Goal: Task Accomplishment & Management: Use online tool/utility

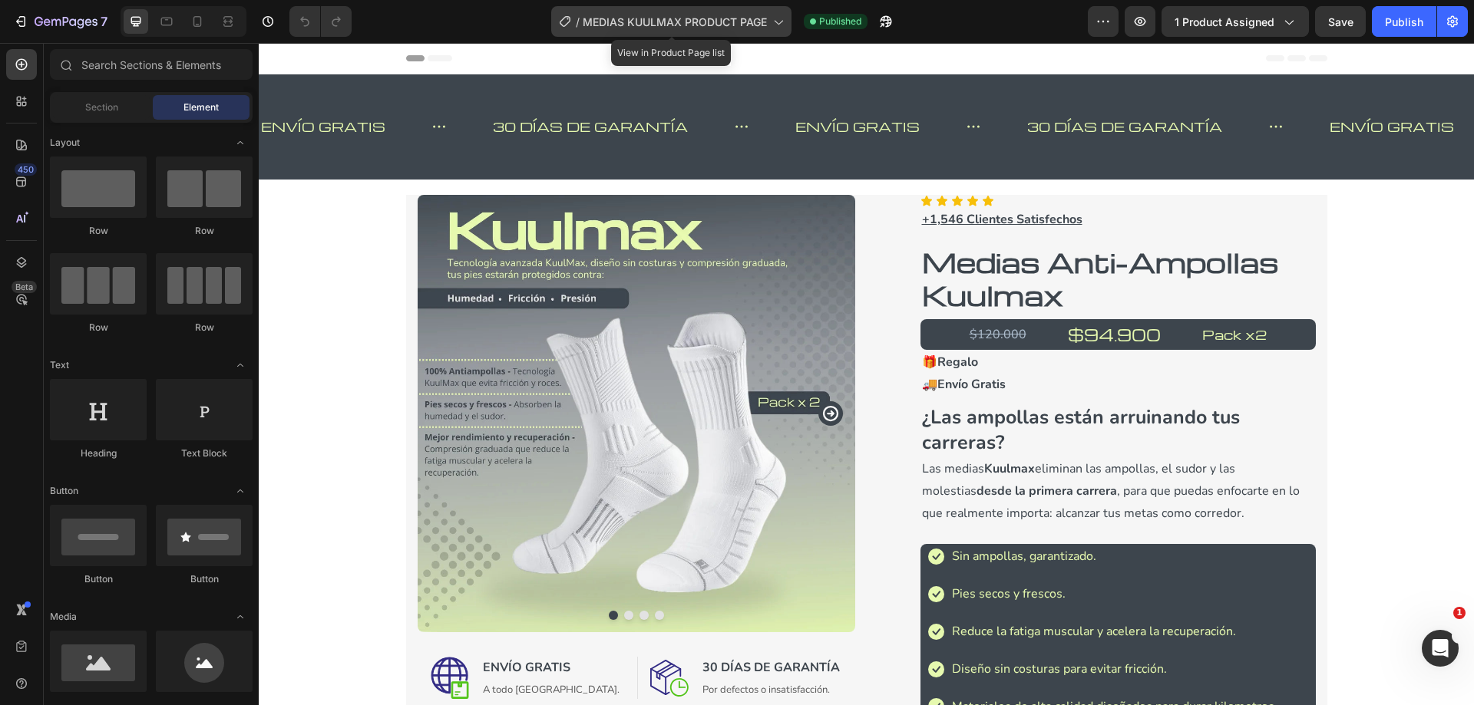
click at [781, 21] on icon at bounding box center [777, 21] width 15 height 15
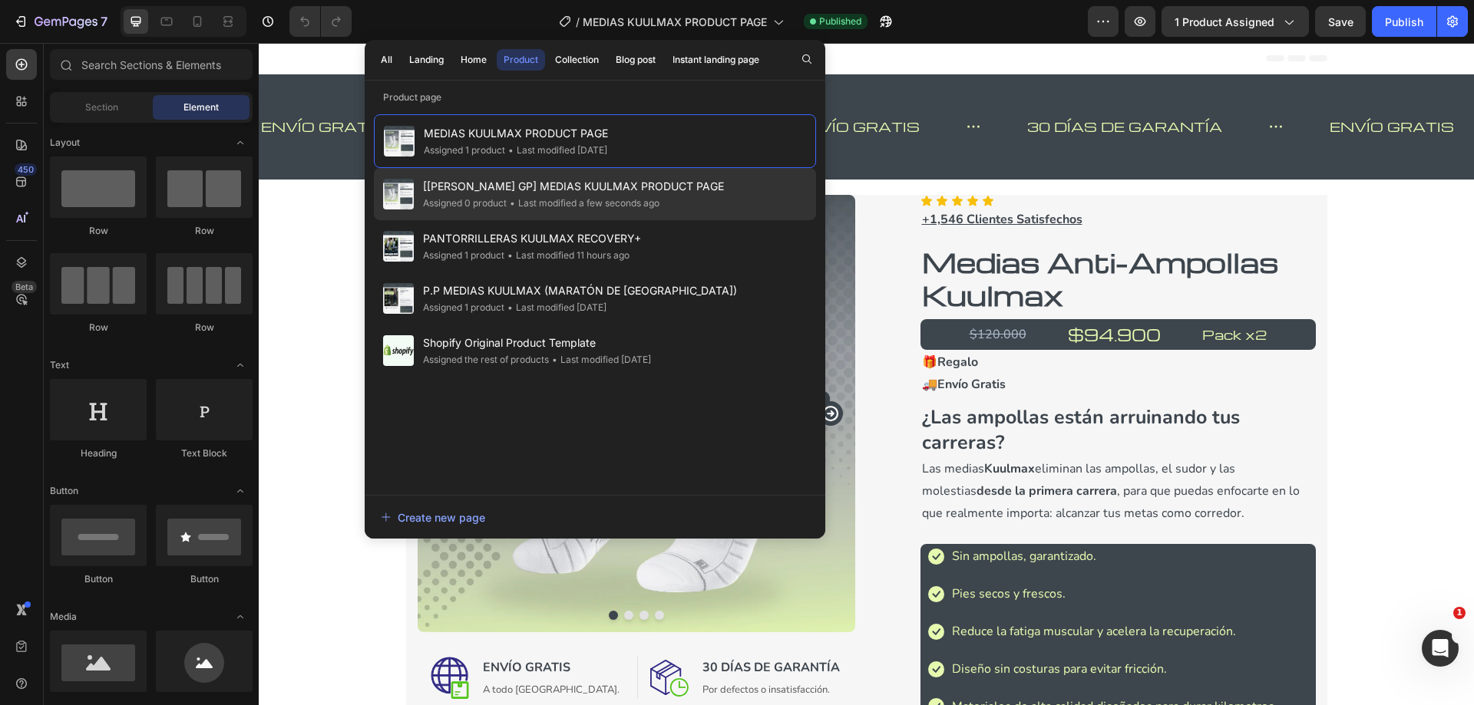
click at [594, 200] on div "• Last modified a few seconds ago" at bounding box center [583, 203] width 153 height 15
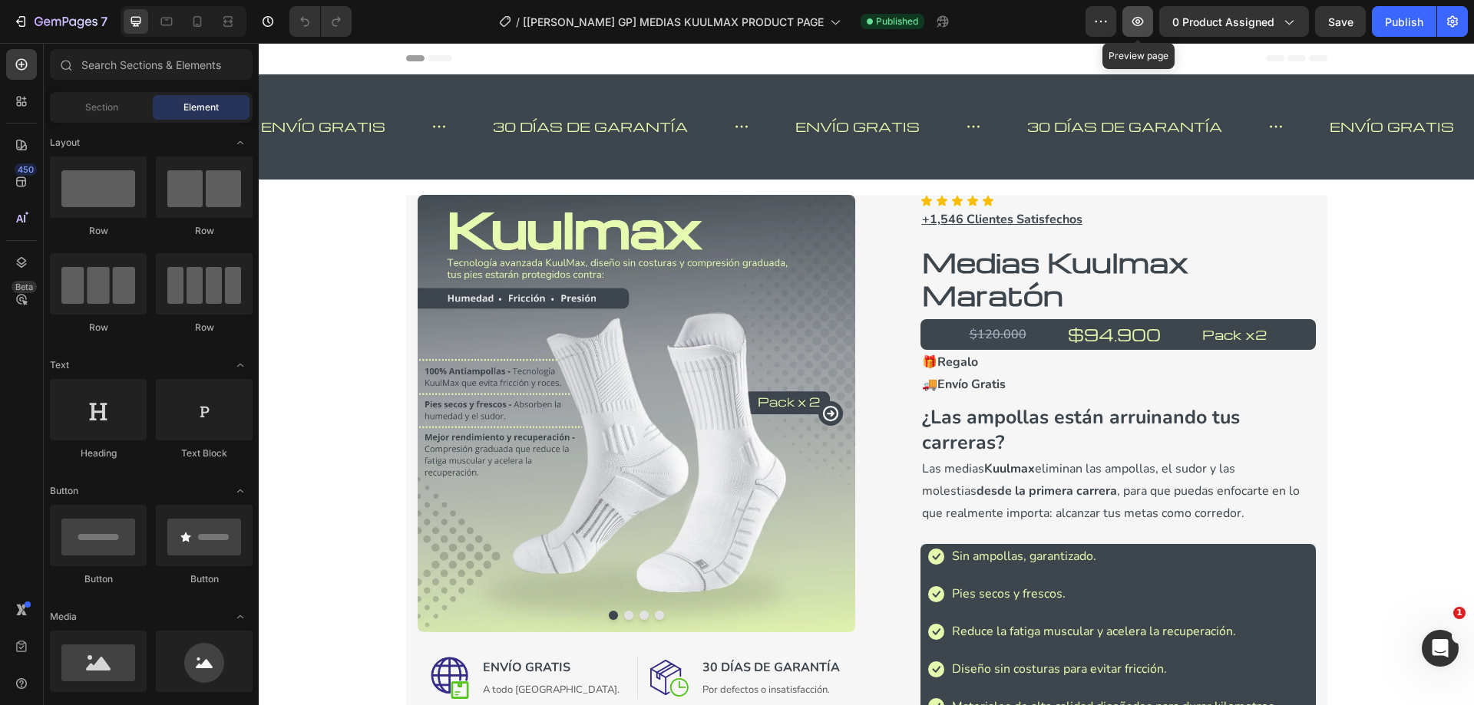
click at [1133, 28] on icon "button" at bounding box center [1137, 21] width 15 height 15
click at [1112, 24] on button "button" at bounding box center [1100, 21] width 31 height 31
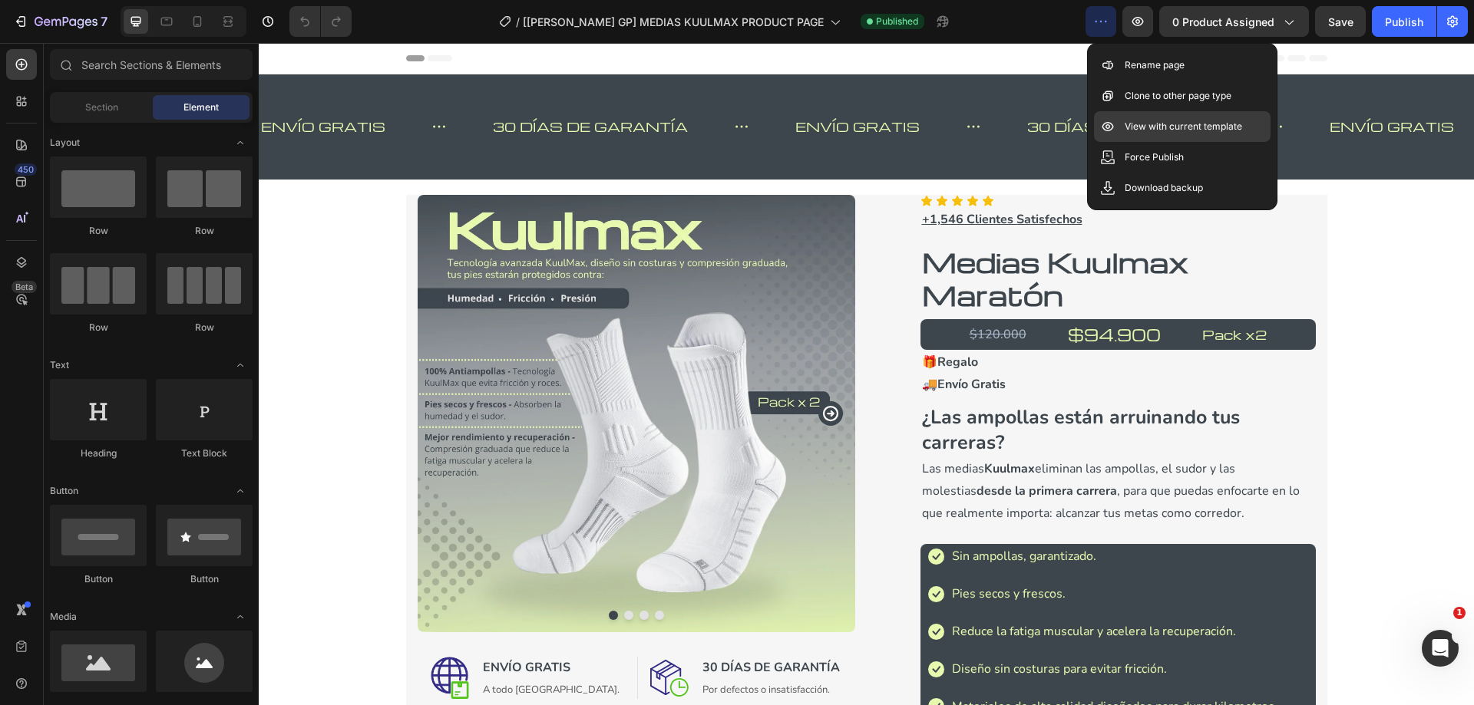
click at [1151, 142] on div "View with current template" at bounding box center [1182, 157] width 177 height 31
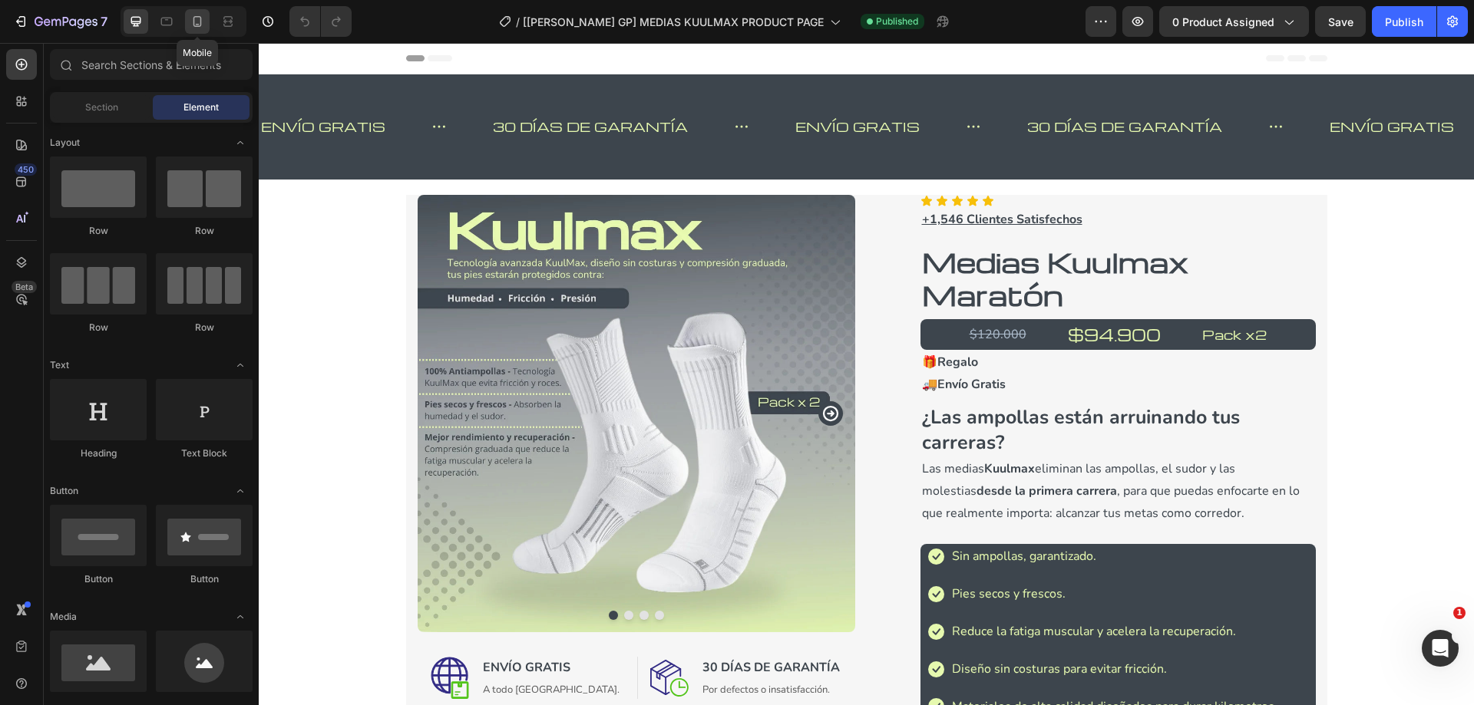
click at [199, 24] on icon at bounding box center [197, 21] width 15 height 15
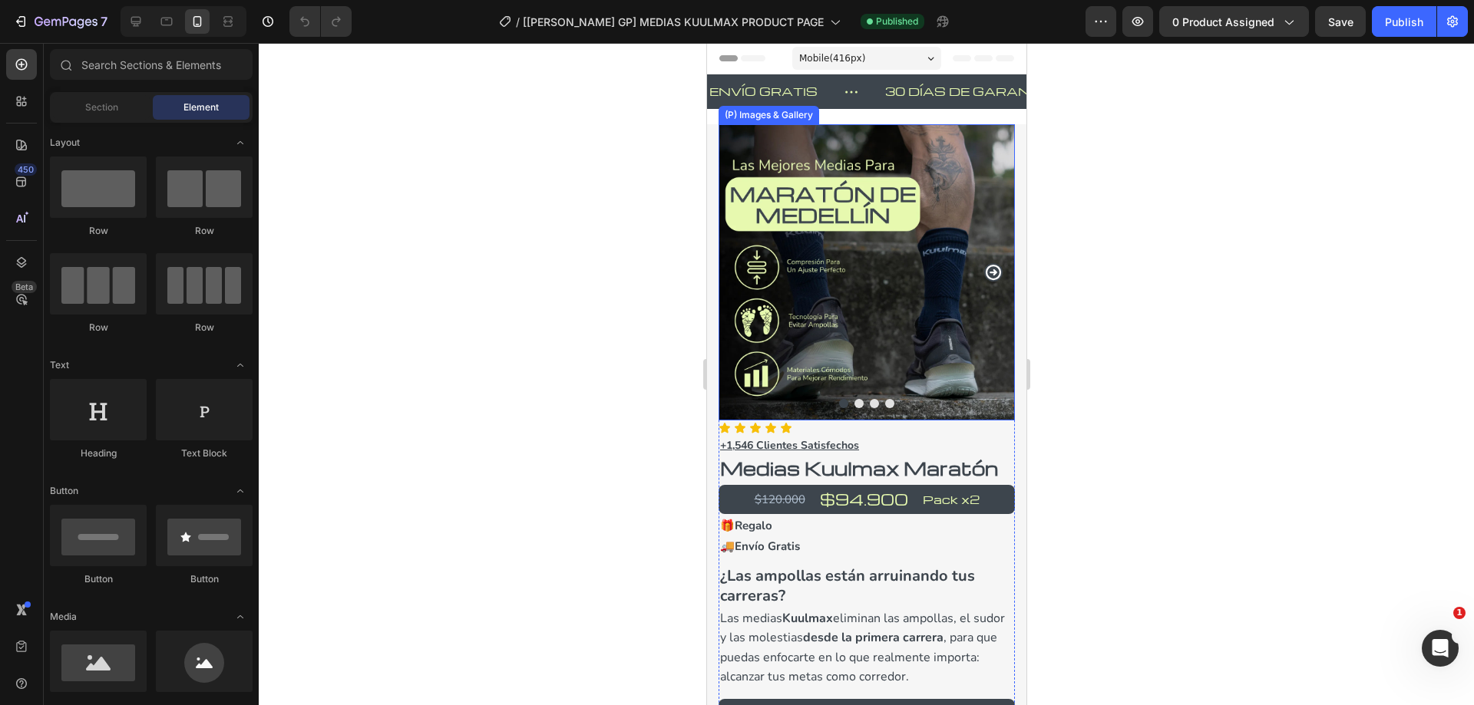
click at [854, 399] on button "Dot" at bounding box center [858, 403] width 9 height 9
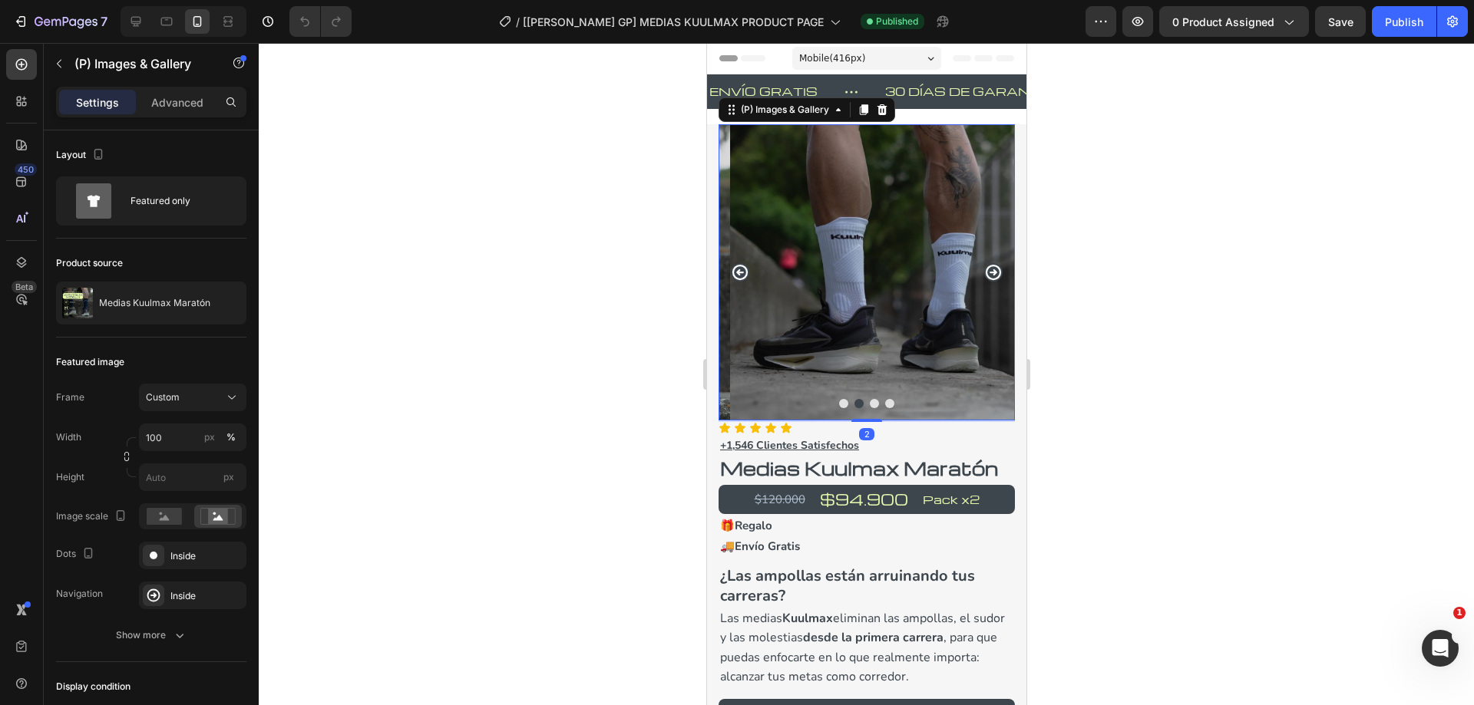
click at [870, 399] on button "Dot" at bounding box center [873, 403] width 9 height 9
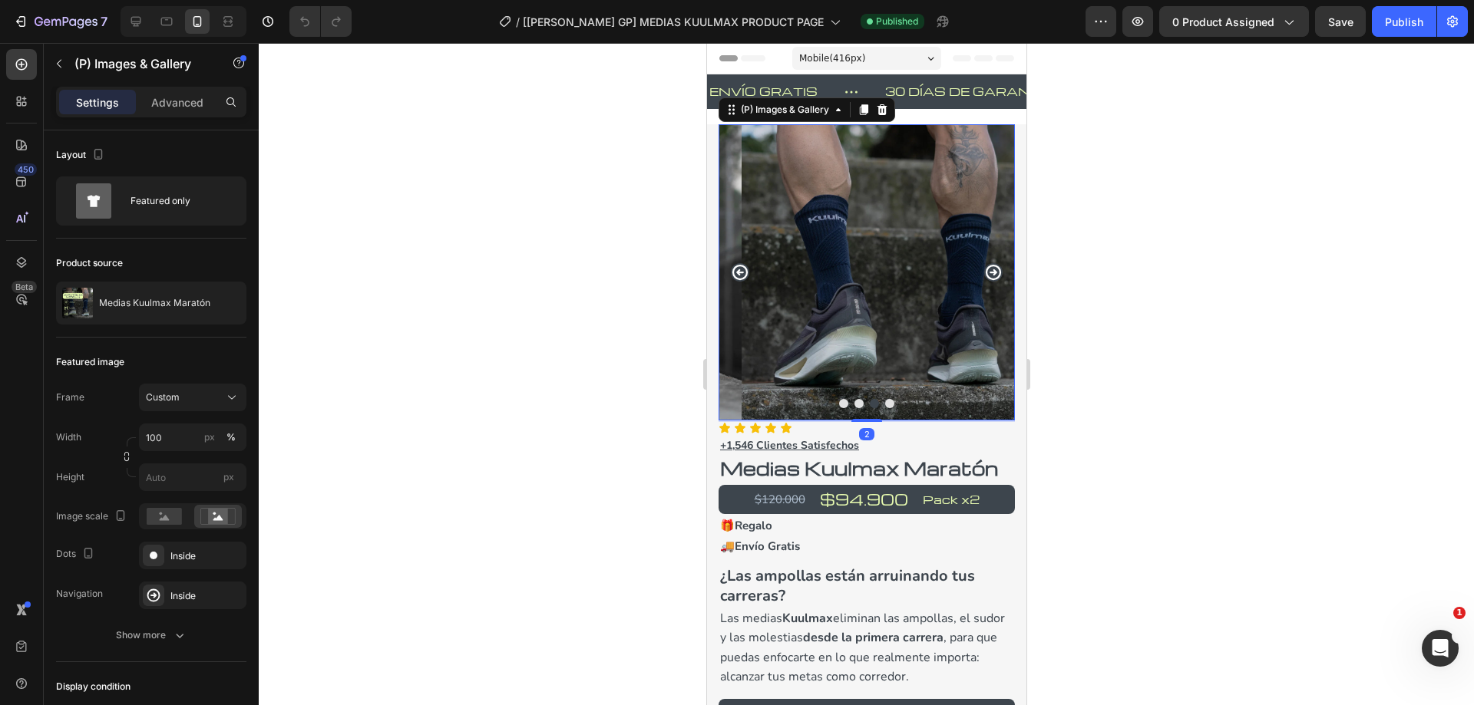
click at [886, 399] on button "Dot" at bounding box center [888, 403] width 9 height 9
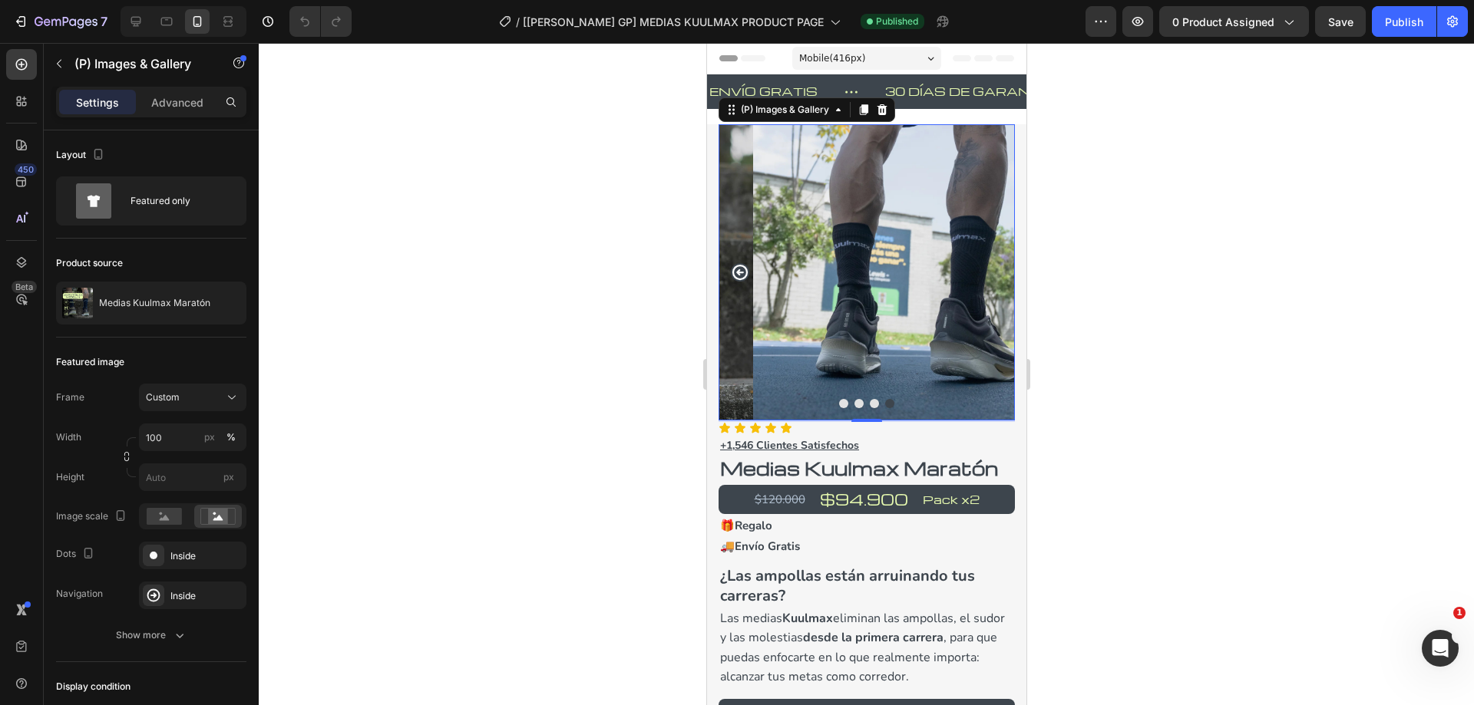
click at [838, 399] on button "Dot" at bounding box center [842, 403] width 9 height 9
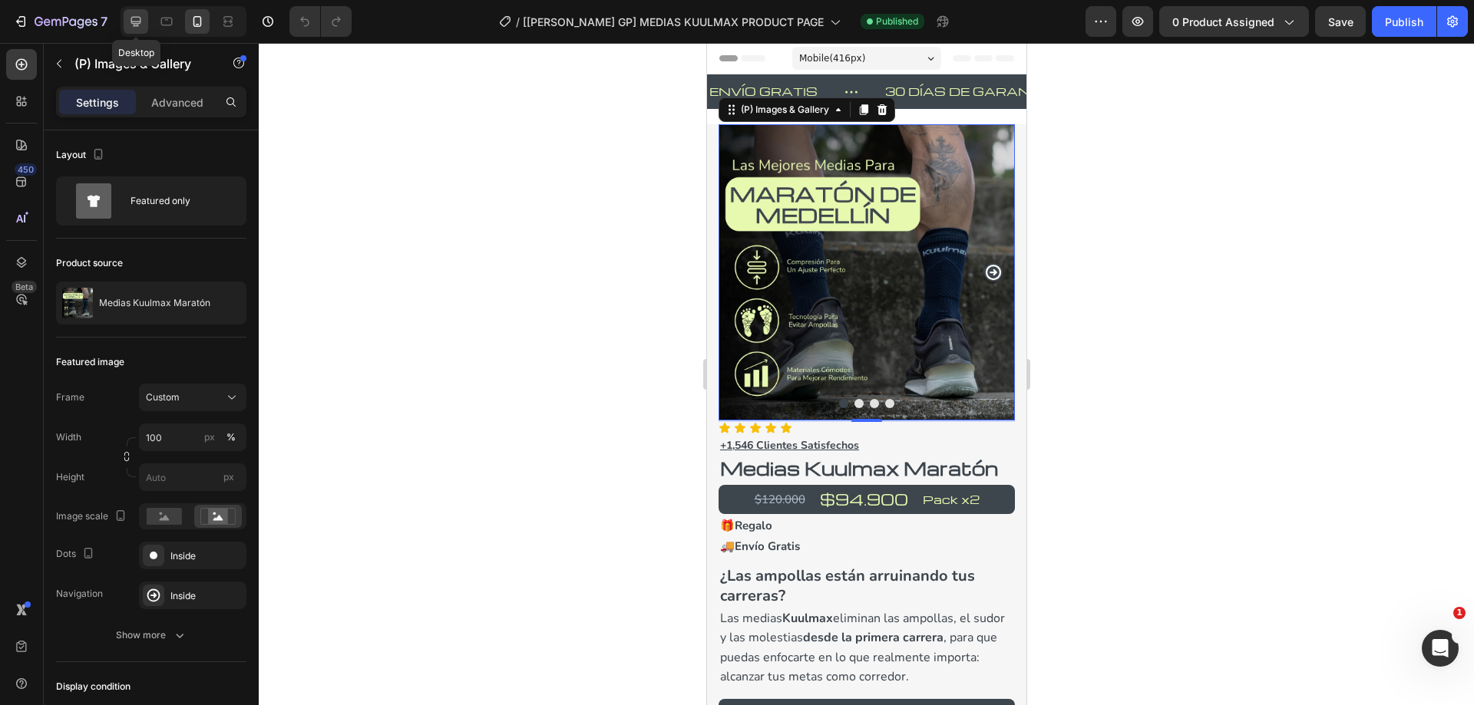
click at [139, 23] on icon at bounding box center [136, 22] width 10 height 10
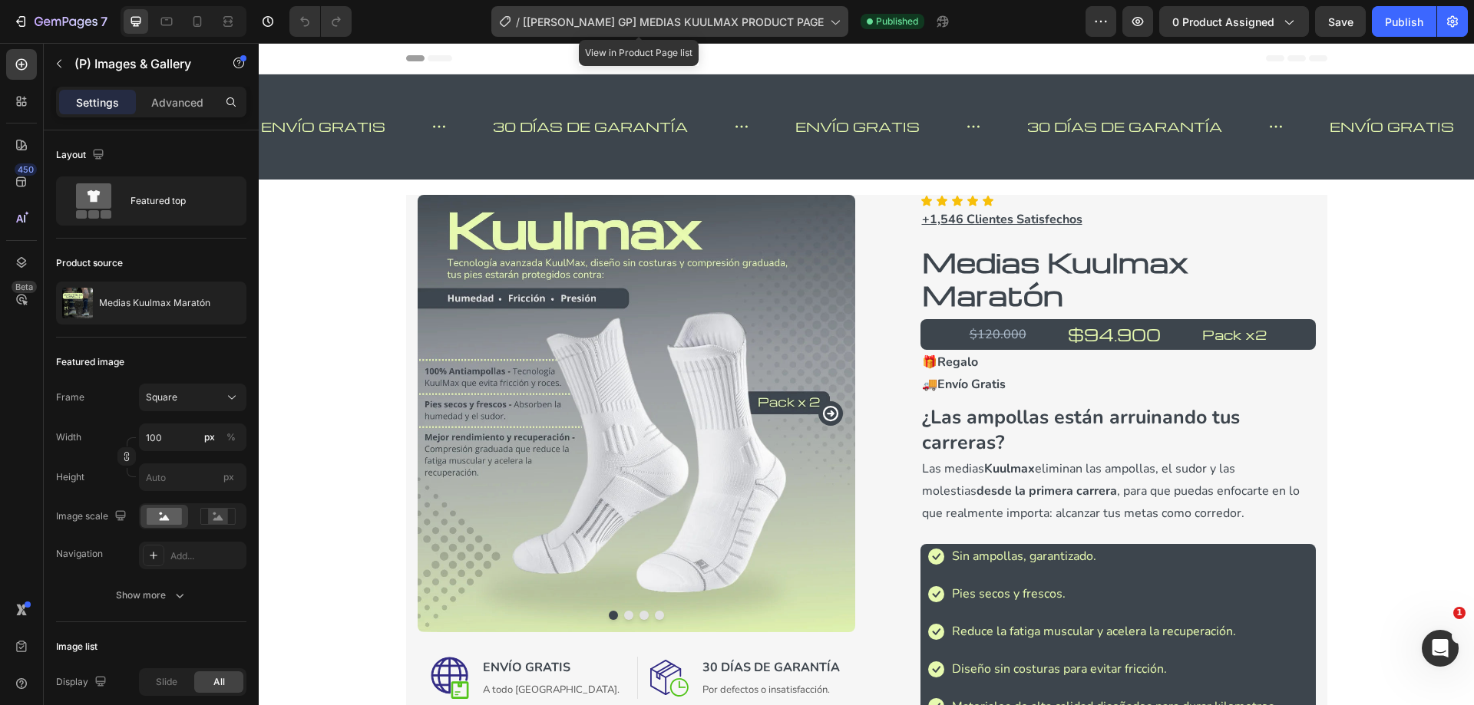
click at [738, 25] on span "[Alice GP] MEDIAS KUULMAX PRODUCT PAGE" at bounding box center [673, 22] width 301 height 16
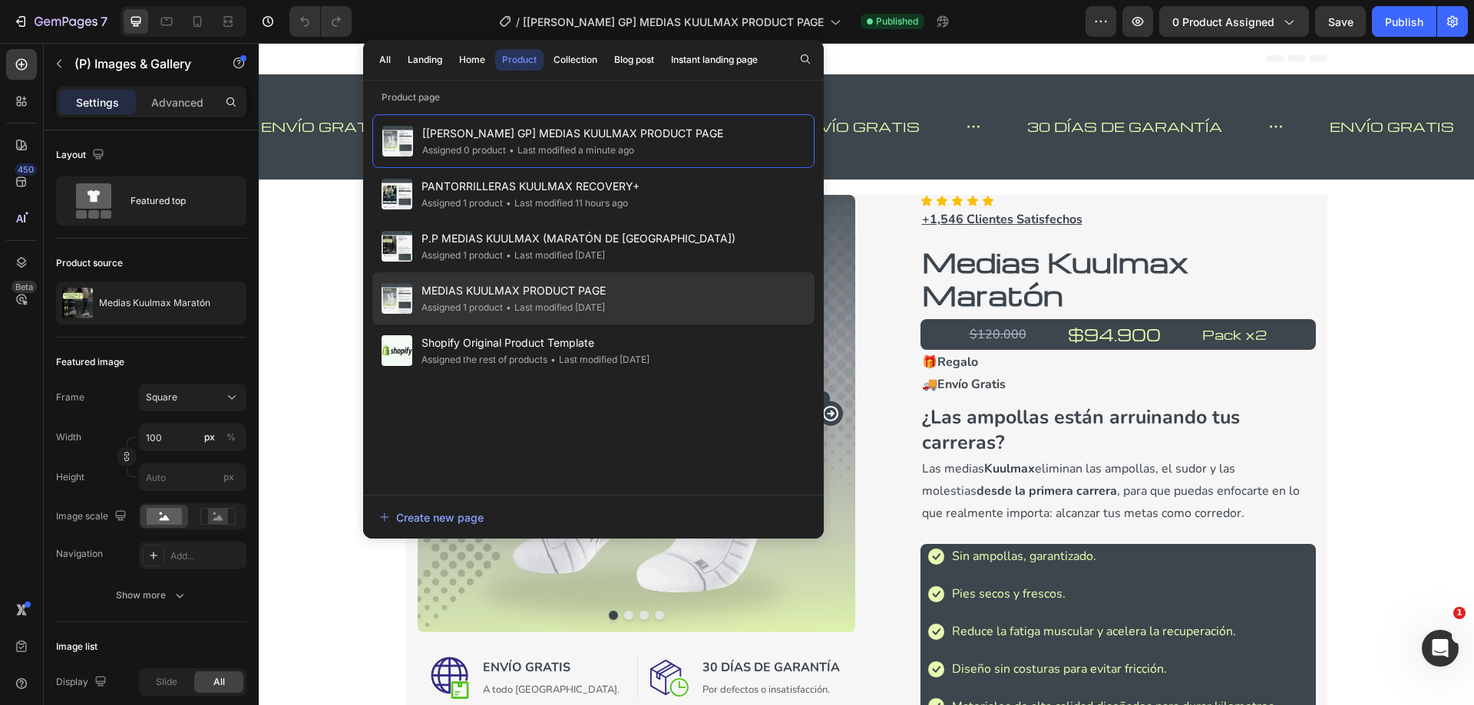
click at [540, 291] on span "MEDIAS KUULMAX PRODUCT PAGE" at bounding box center [513, 291] width 184 height 18
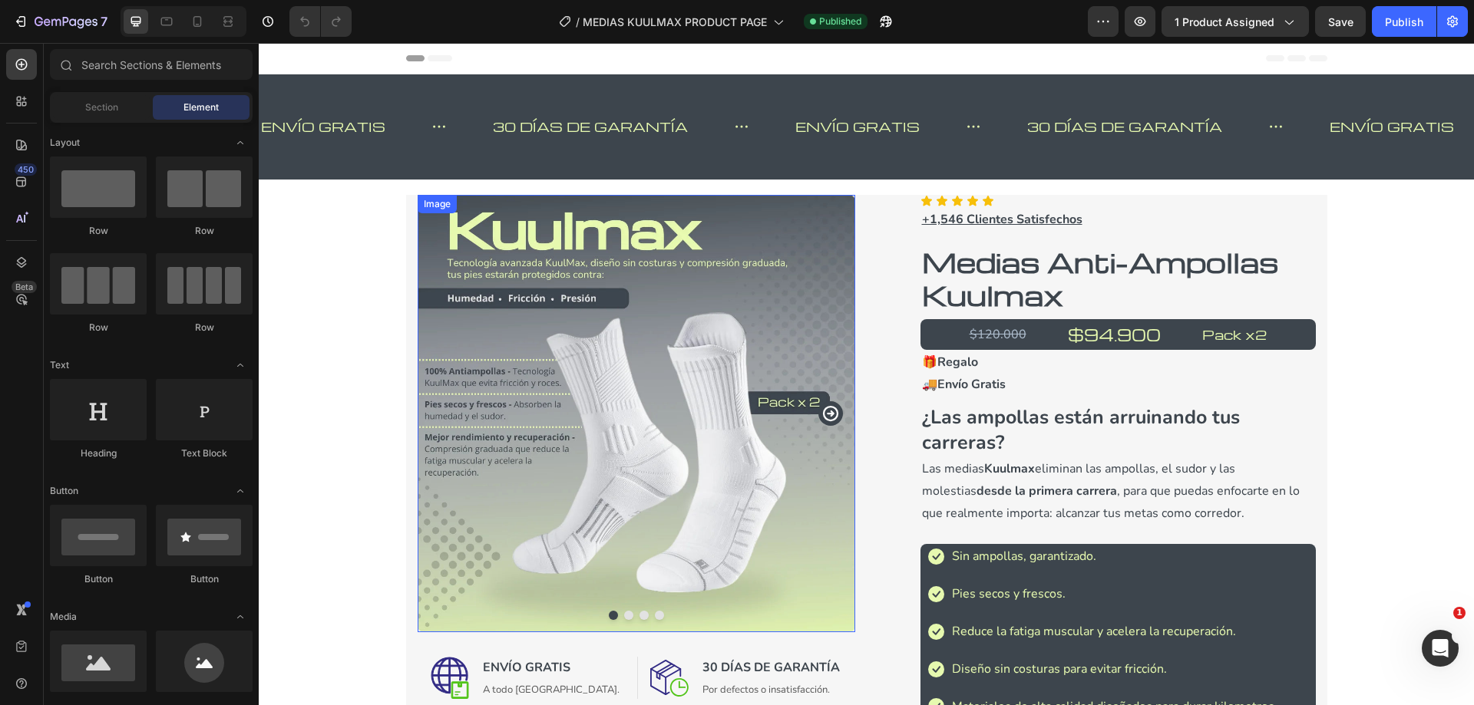
click at [632, 362] on img at bounding box center [637, 414] width 438 height 438
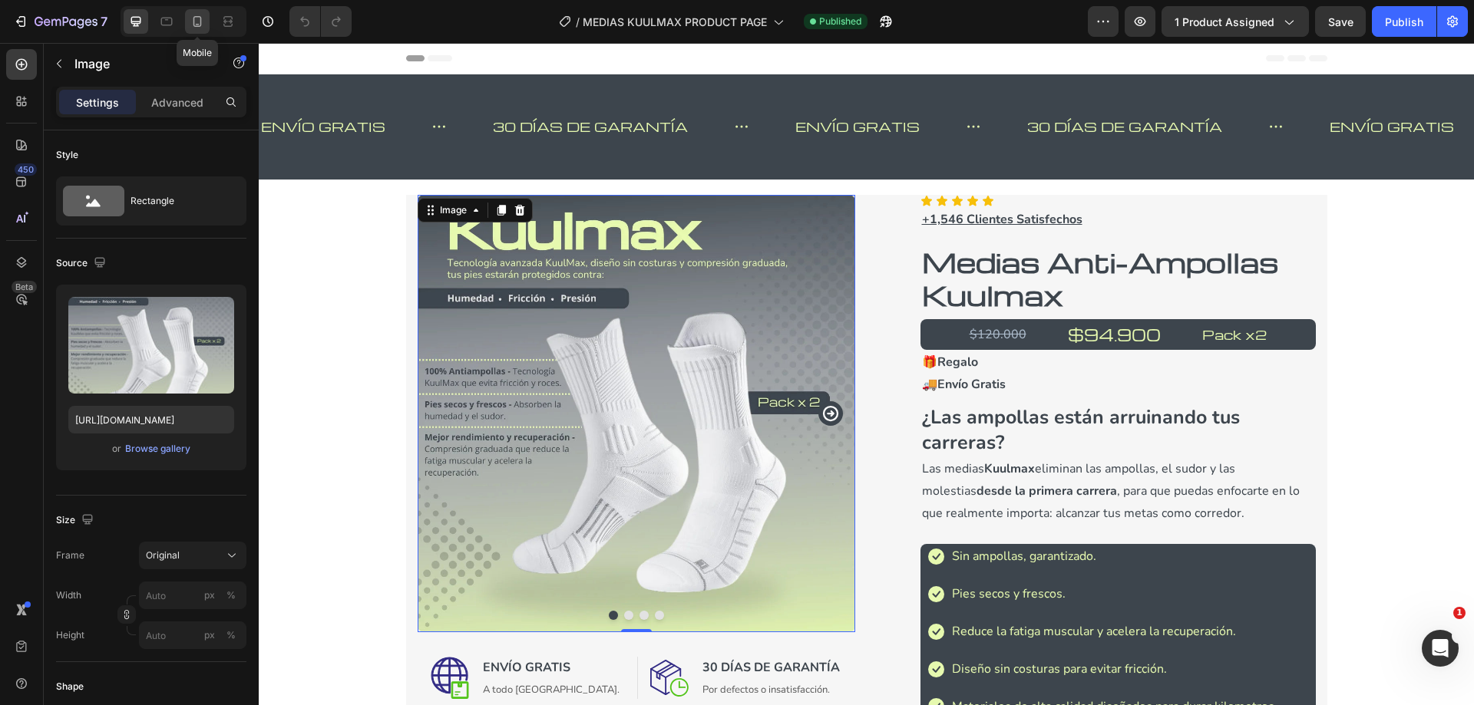
click at [201, 21] on icon at bounding box center [197, 21] width 8 height 11
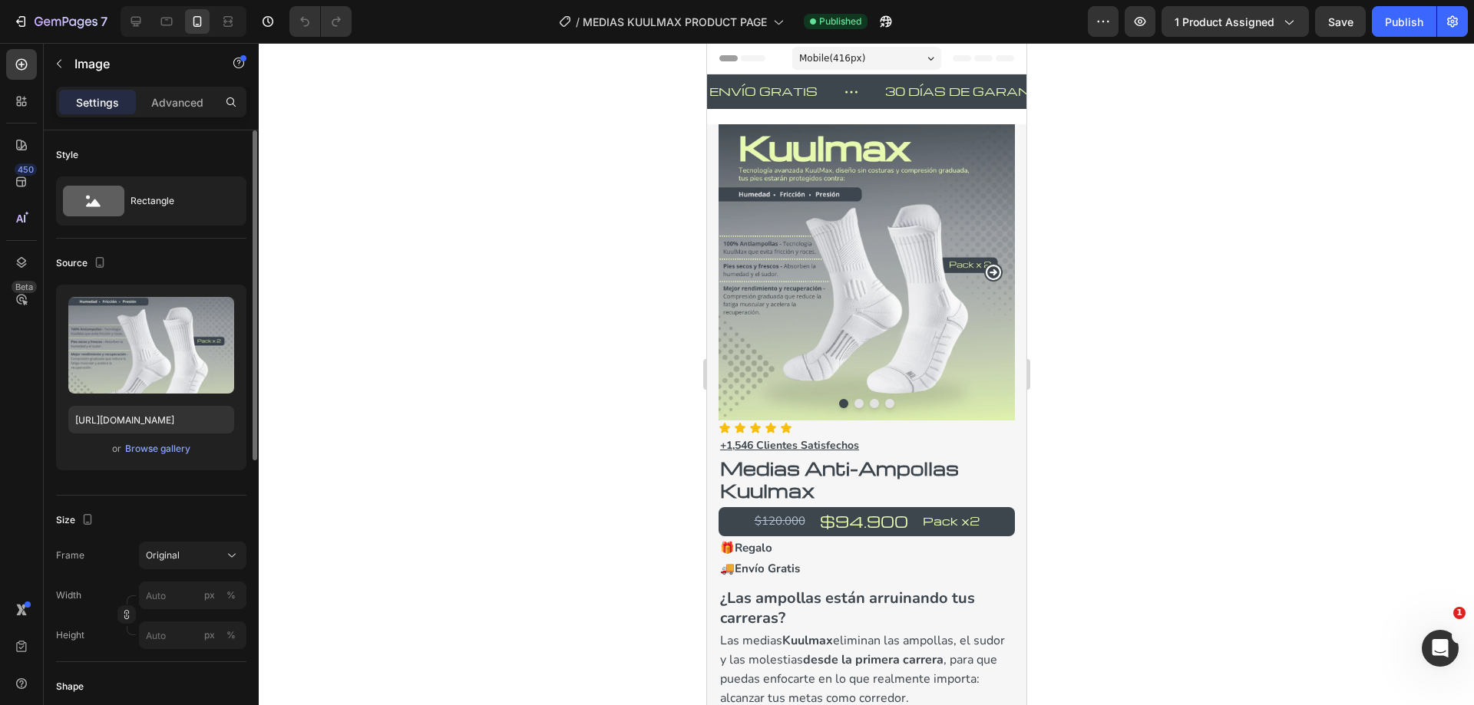
click at [161, 259] on div "Source" at bounding box center [151, 263] width 190 height 25
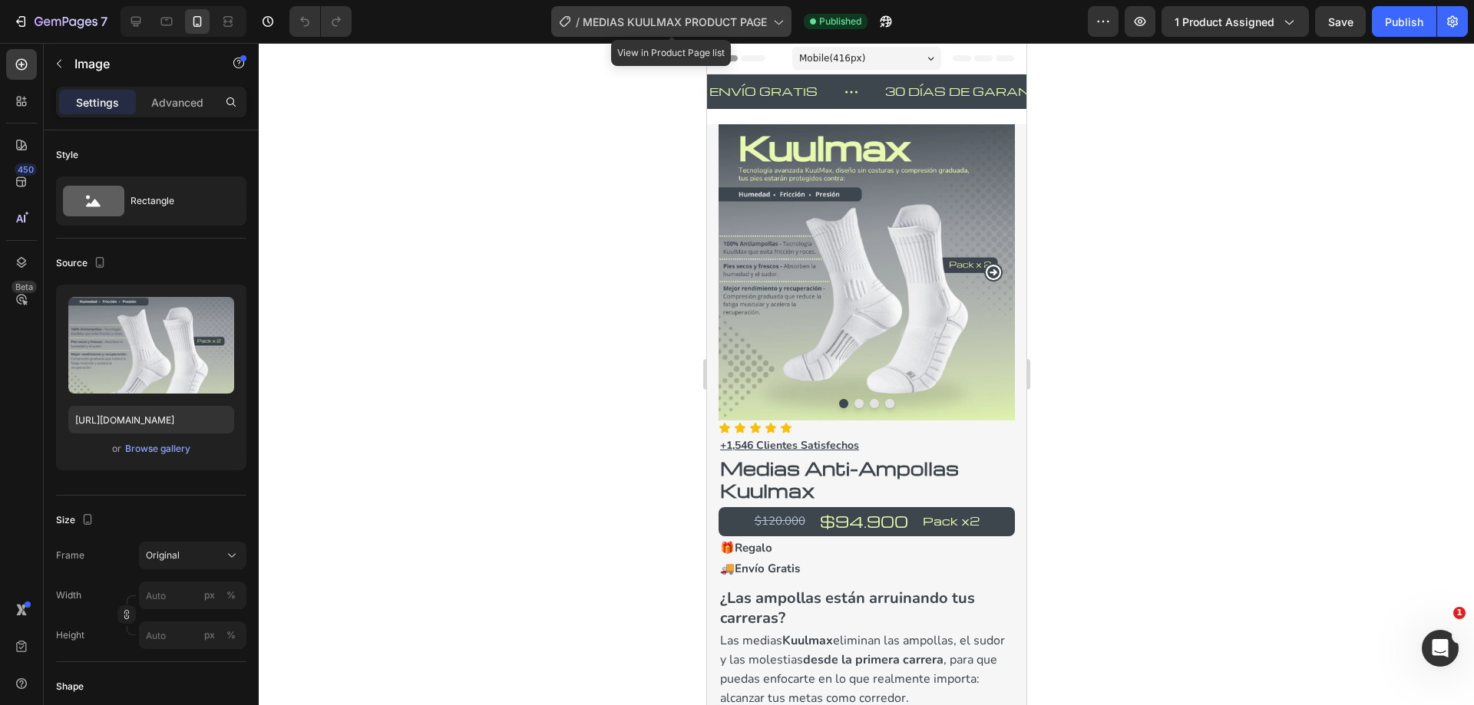
click at [761, 23] on span "MEDIAS KUULMAX PRODUCT PAGE" at bounding box center [675, 22] width 184 height 16
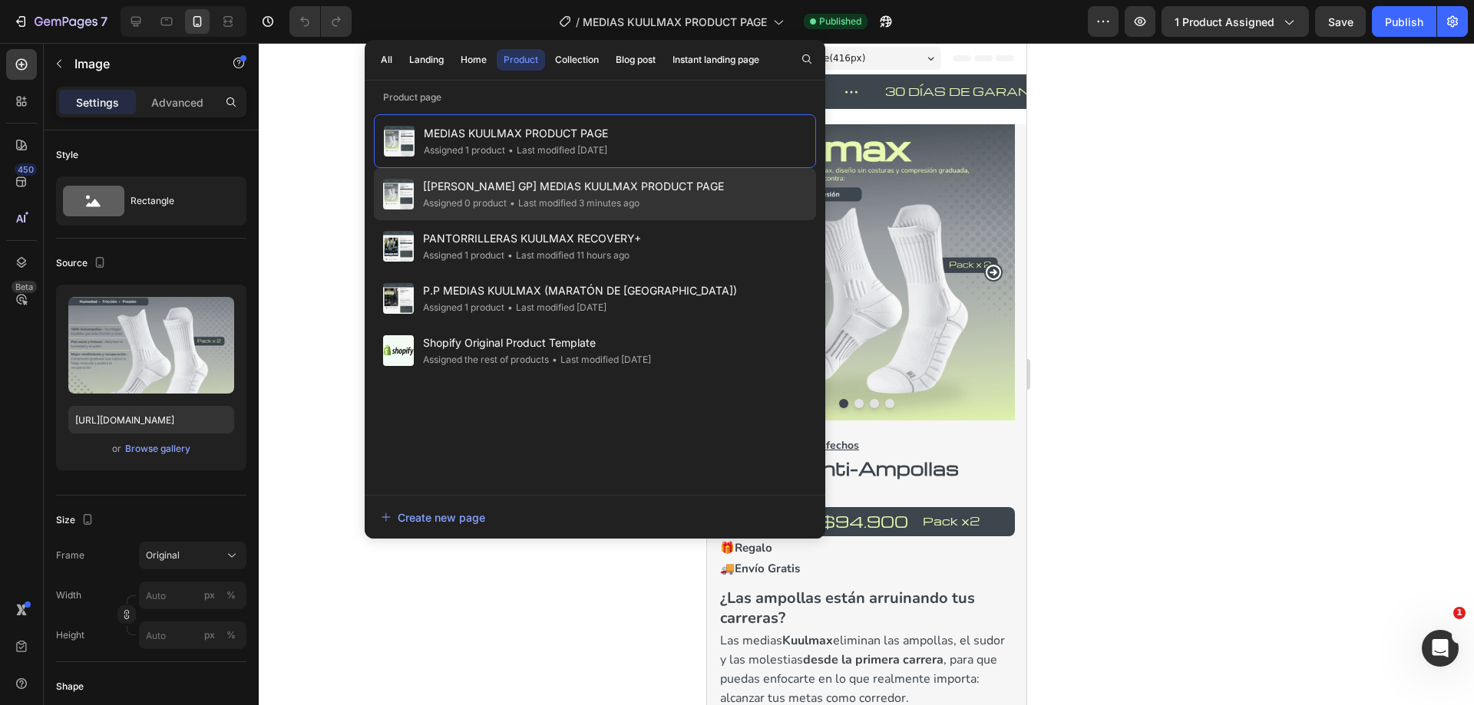
click at [624, 190] on span "[[PERSON_NAME] GP] MEDIAS KUULMAX PRODUCT PAGE" at bounding box center [573, 186] width 301 height 18
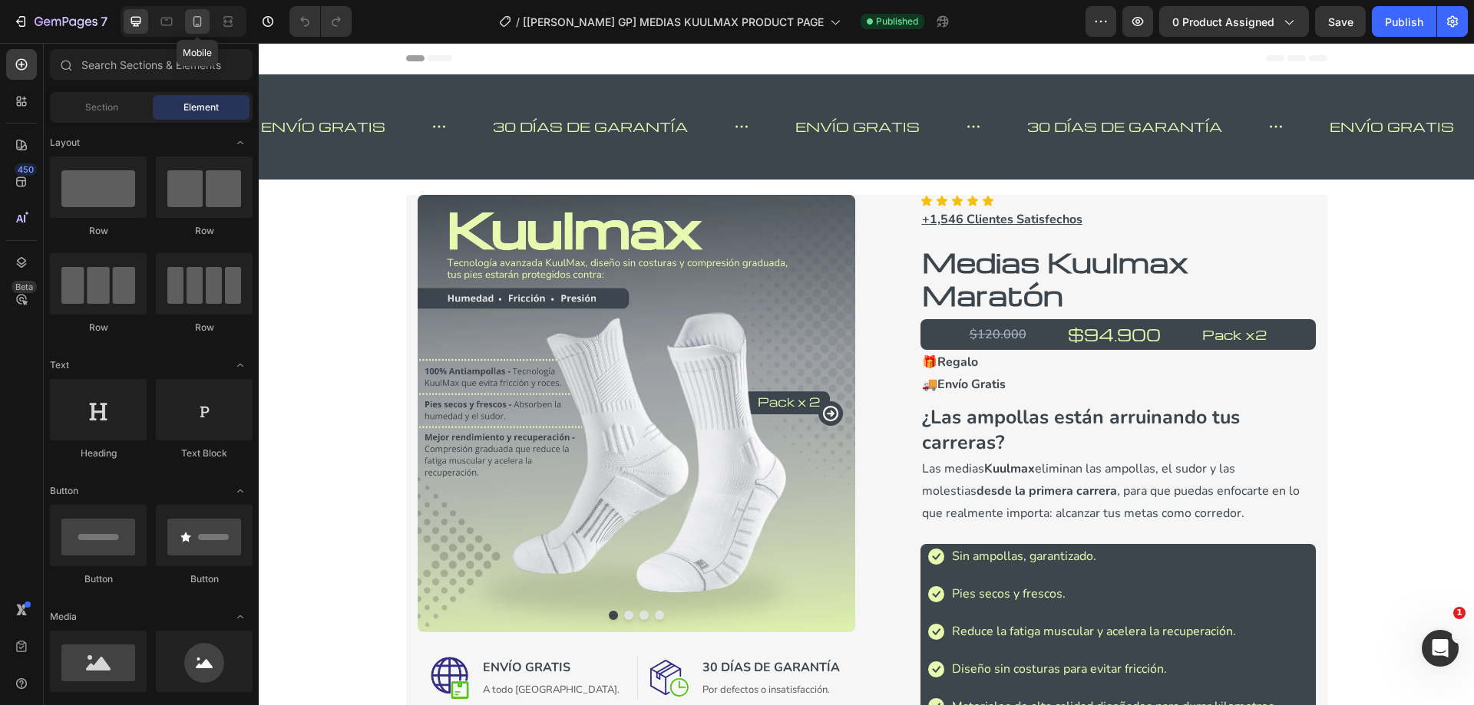
click at [195, 28] on icon at bounding box center [197, 21] width 15 height 15
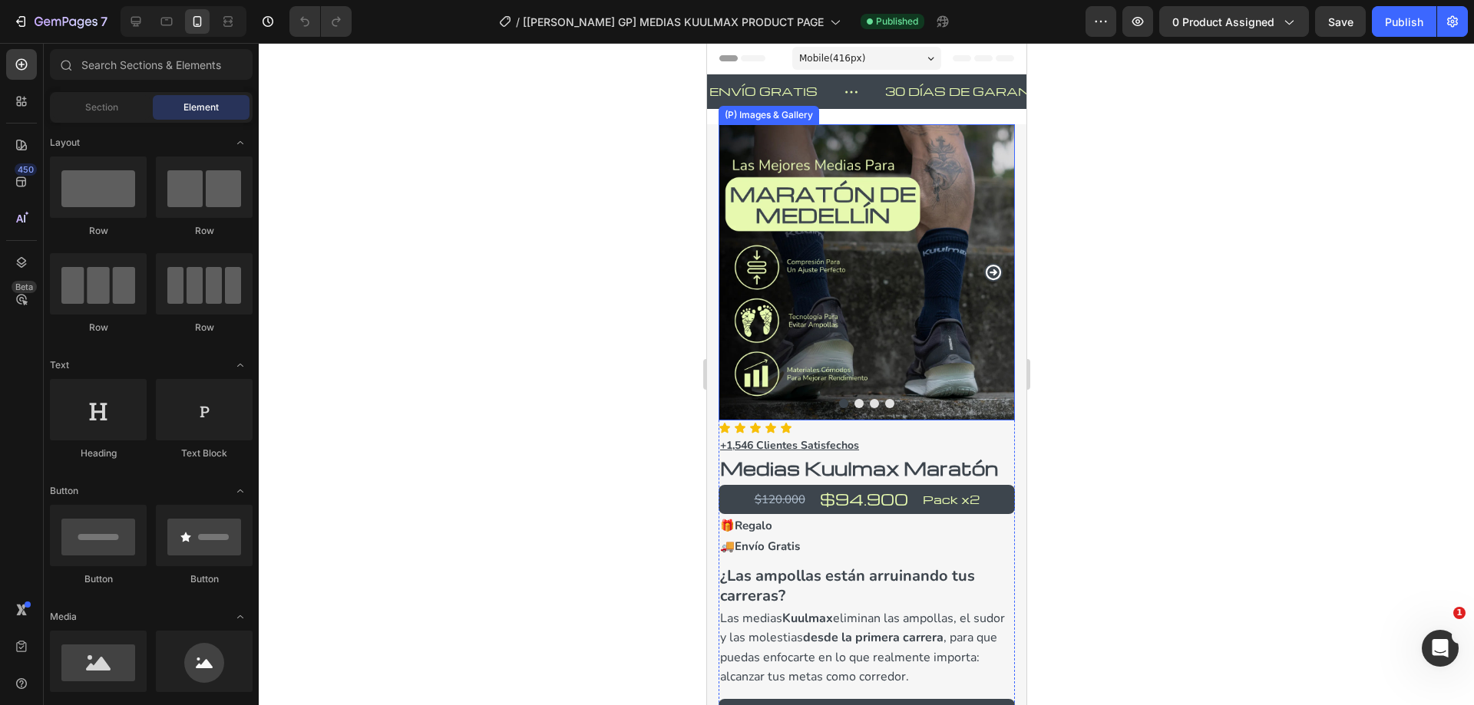
click at [904, 293] on img at bounding box center [866, 272] width 296 height 296
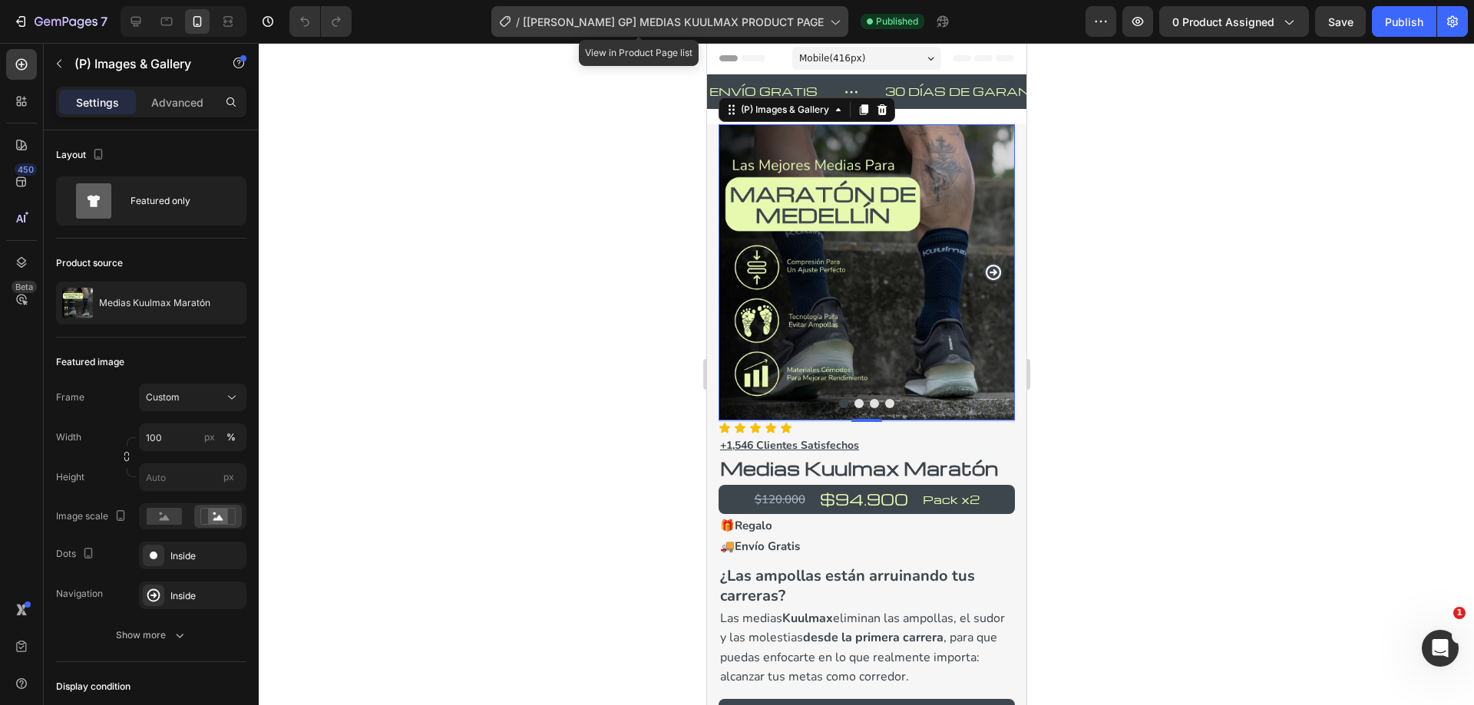
click at [827, 21] on icon at bounding box center [834, 21] width 15 height 15
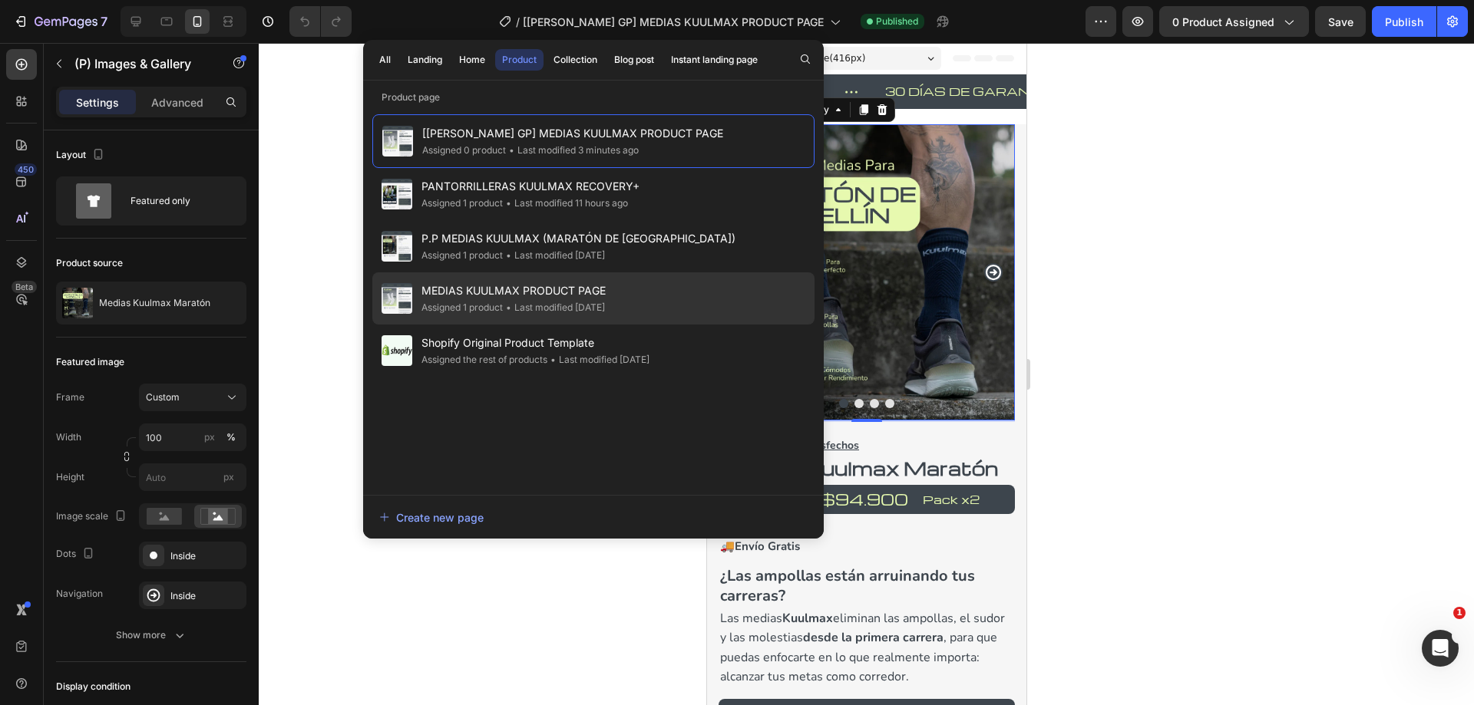
click at [560, 301] on div "• Last modified 13 days ago" at bounding box center [554, 307] width 102 height 15
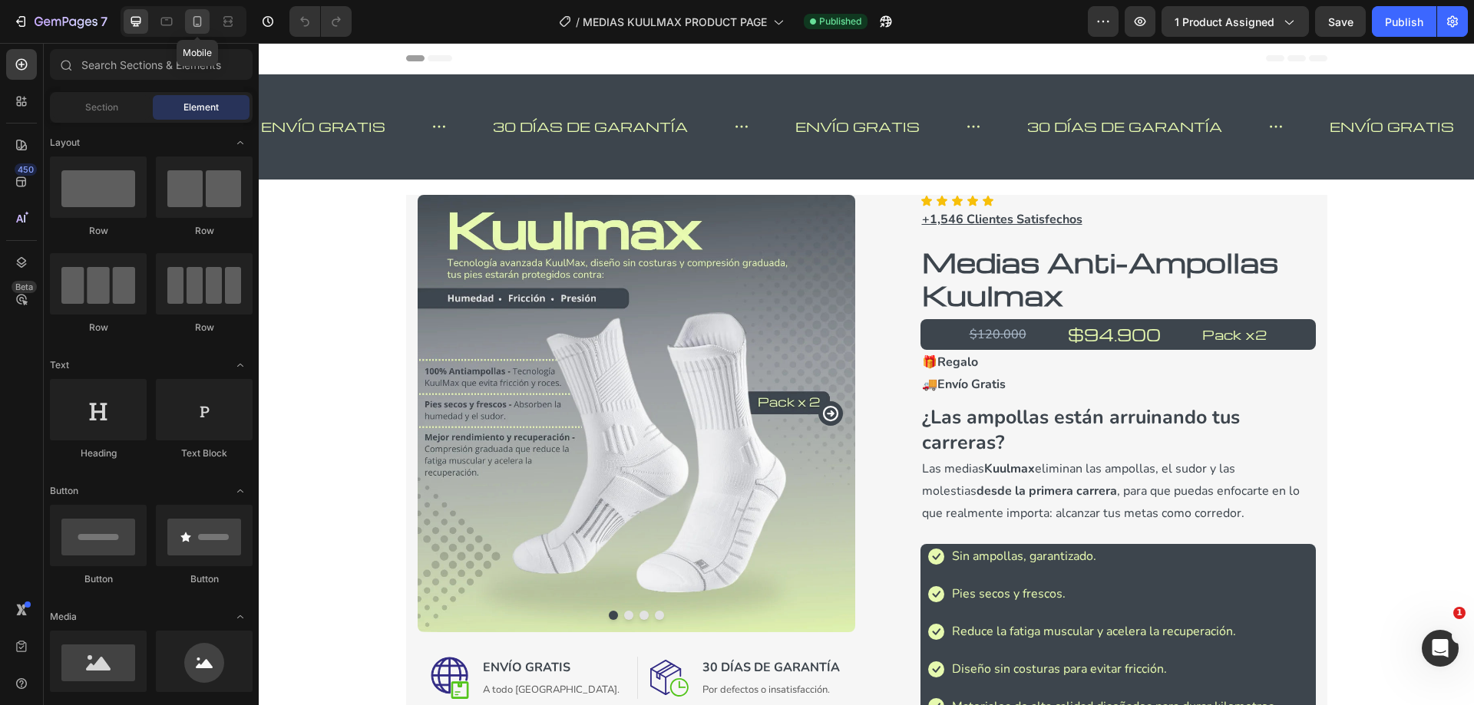
click at [188, 25] on div at bounding box center [197, 21] width 25 height 25
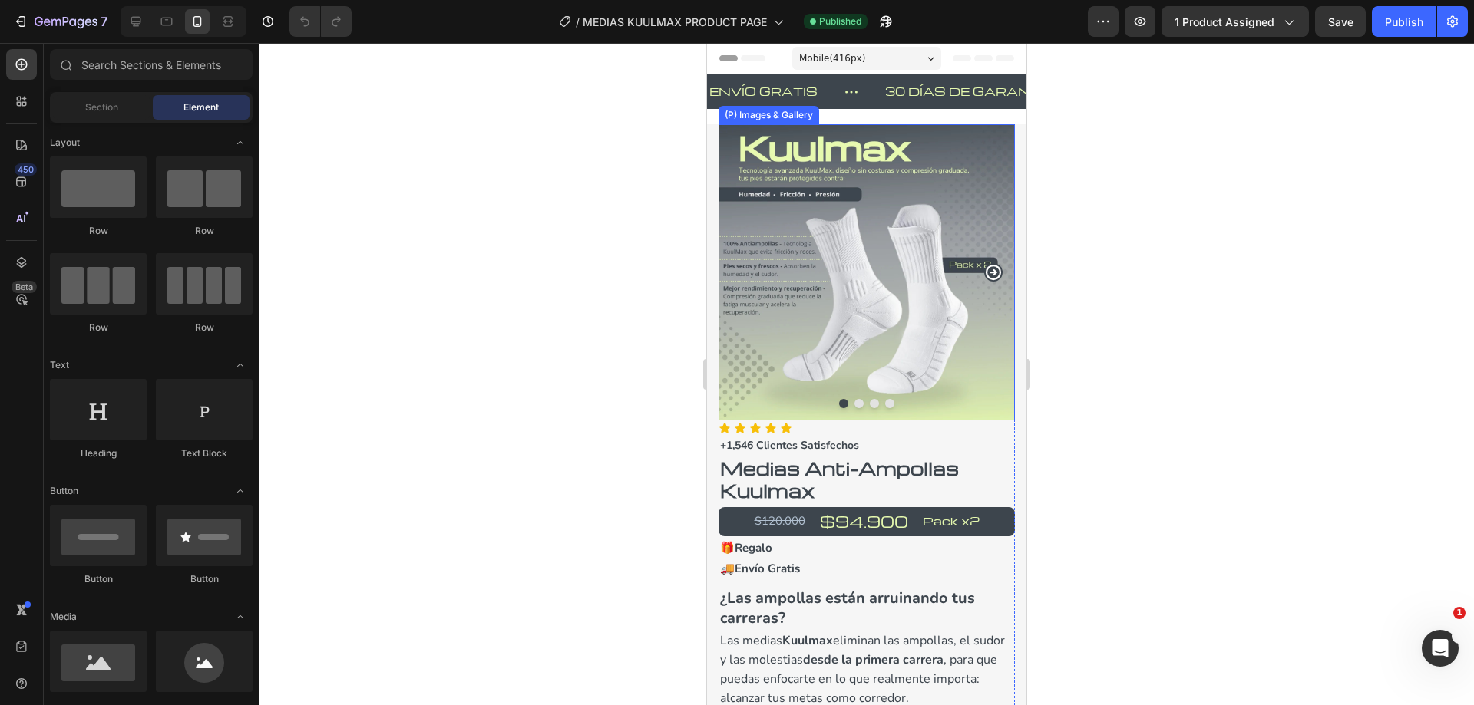
click at [897, 270] on img at bounding box center [866, 272] width 296 height 296
